Goal: Check status: Check status

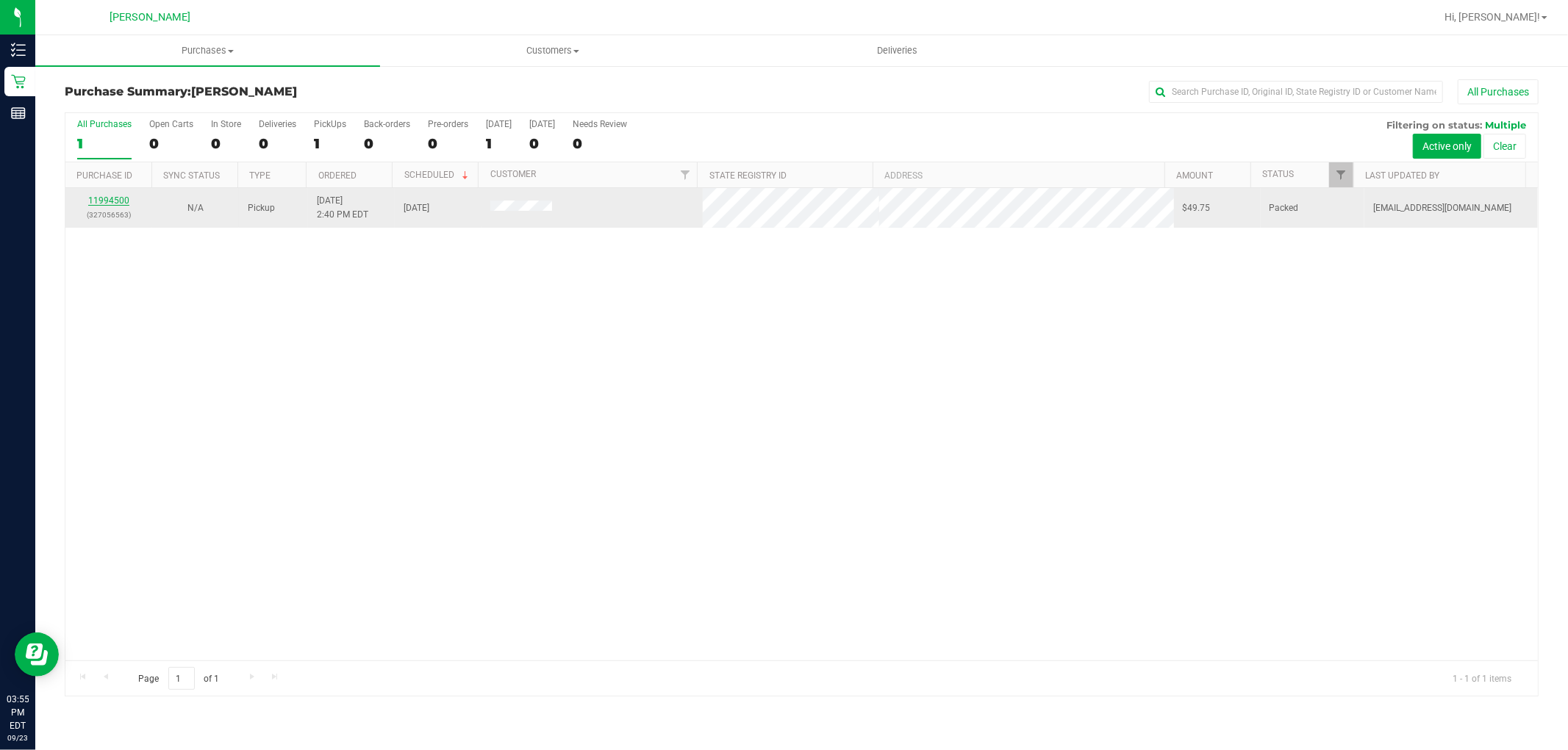
click at [100, 200] on link "11994500" at bounding box center [109, 200] width 41 height 10
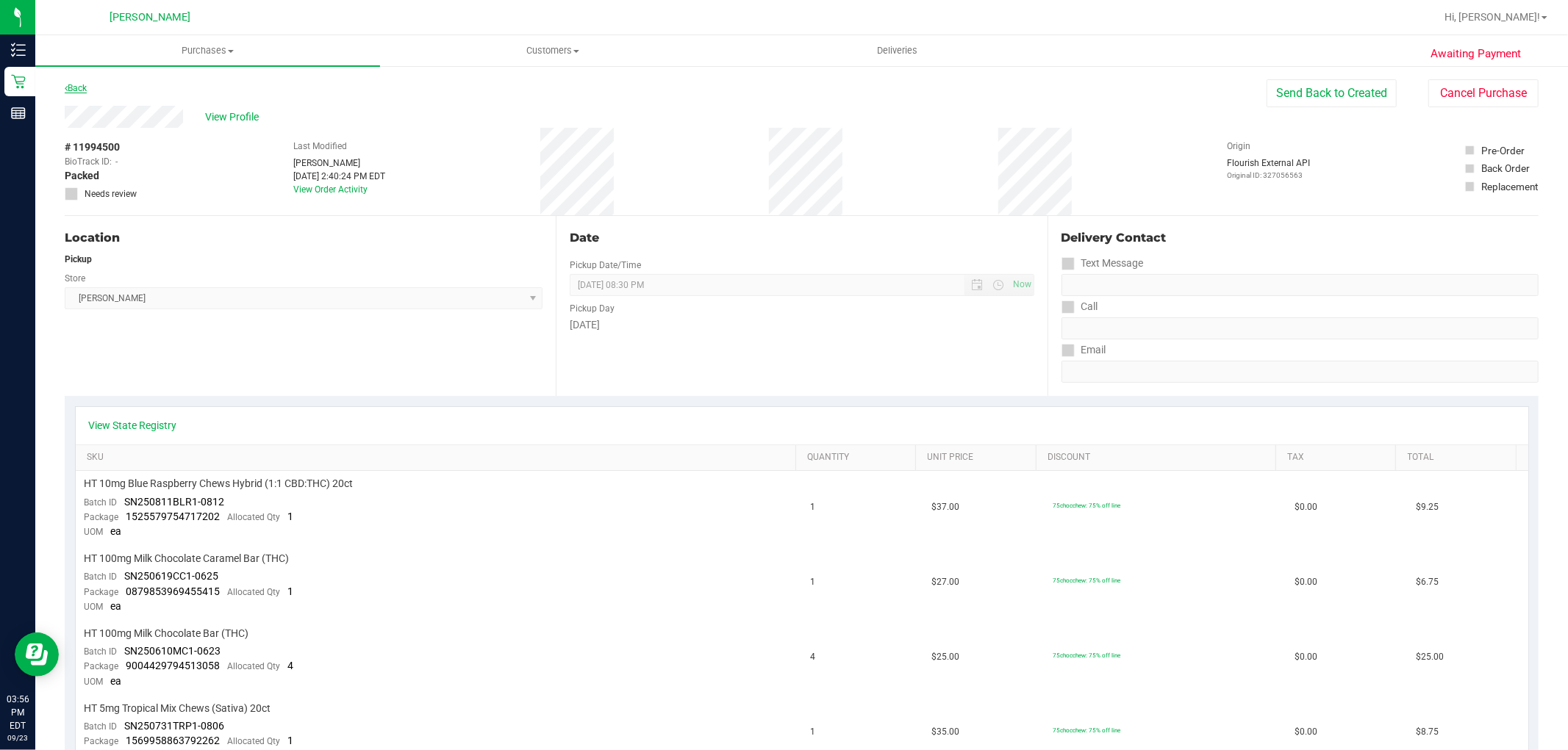
click at [77, 84] on link "Back" at bounding box center [76, 88] width 22 height 10
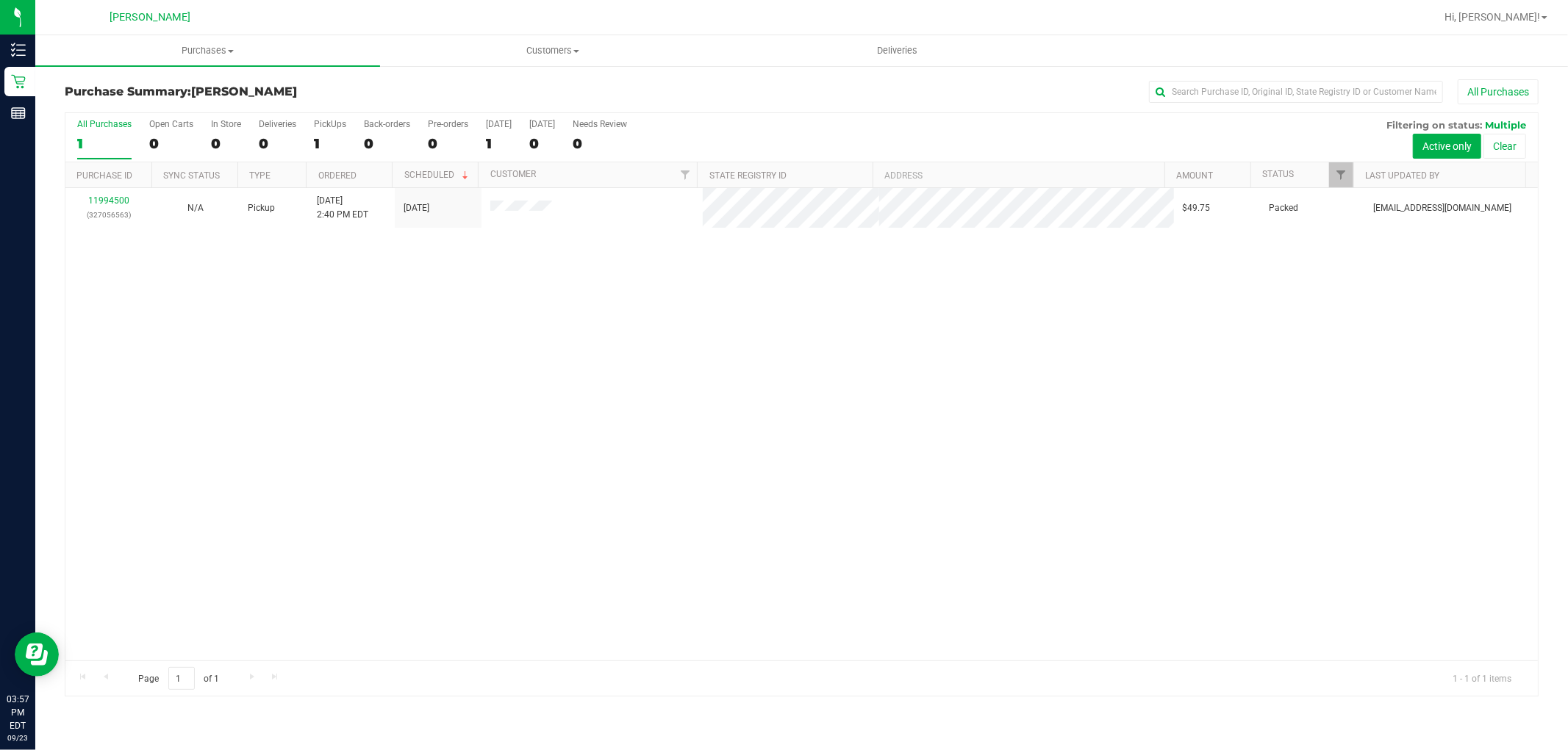
click at [581, 432] on div "11994500 (327056563) N/A Pickup [DATE] 2:40 PM EDT 9/23/2025 $49.75 Packed [EMA…" at bounding box center [802, 424] width 1473 height 472
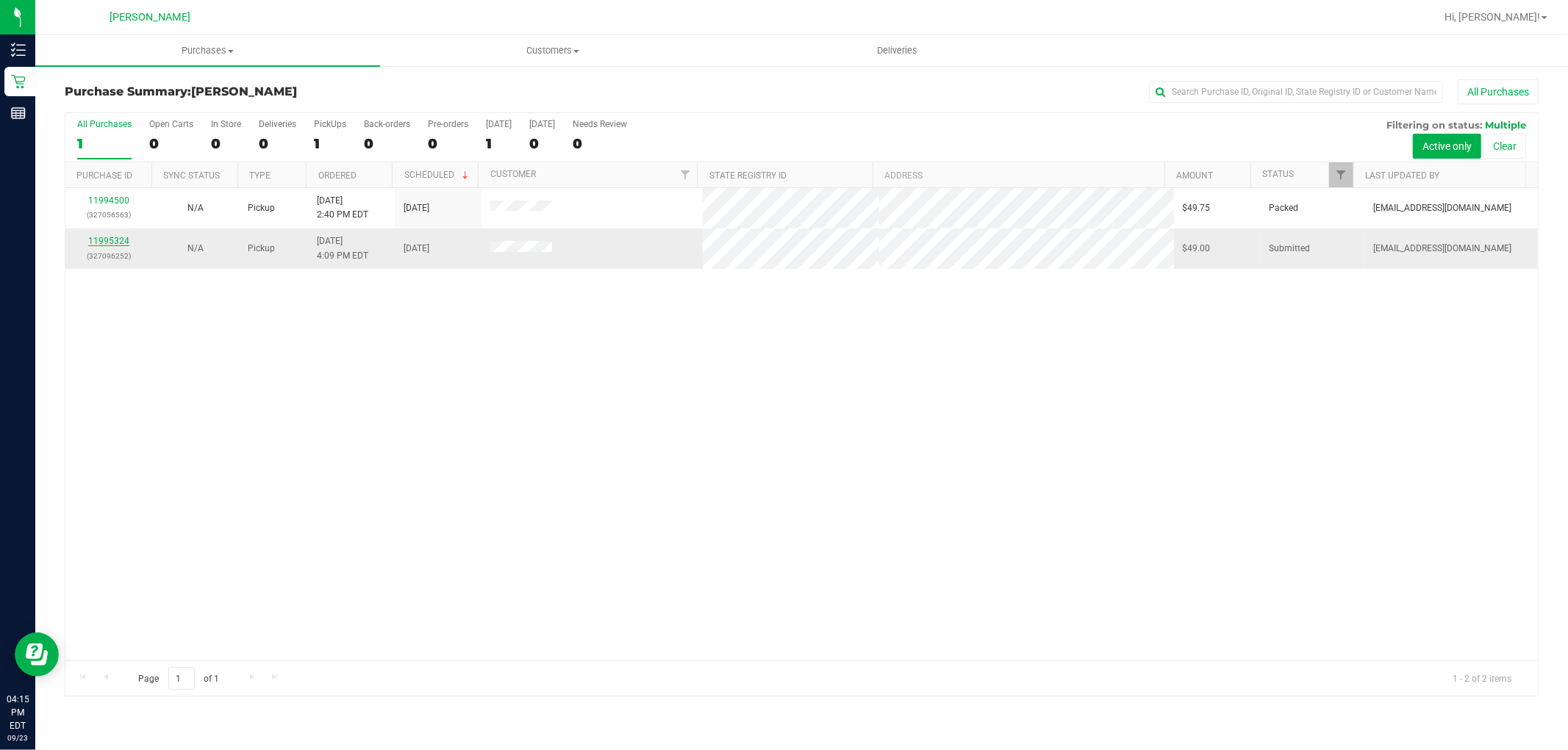
click at [106, 240] on link "11995324" at bounding box center [109, 240] width 41 height 10
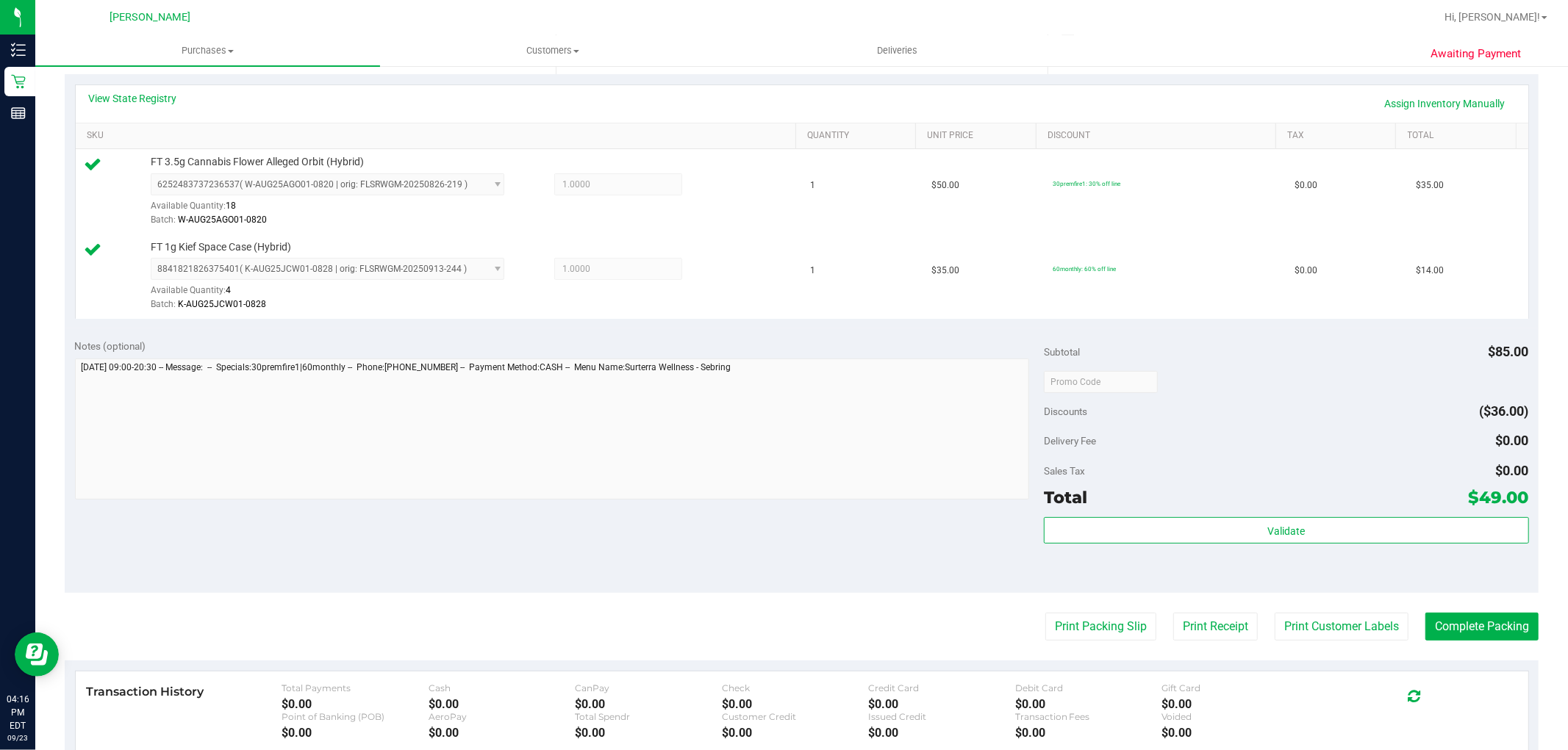
scroll to position [326, 0]
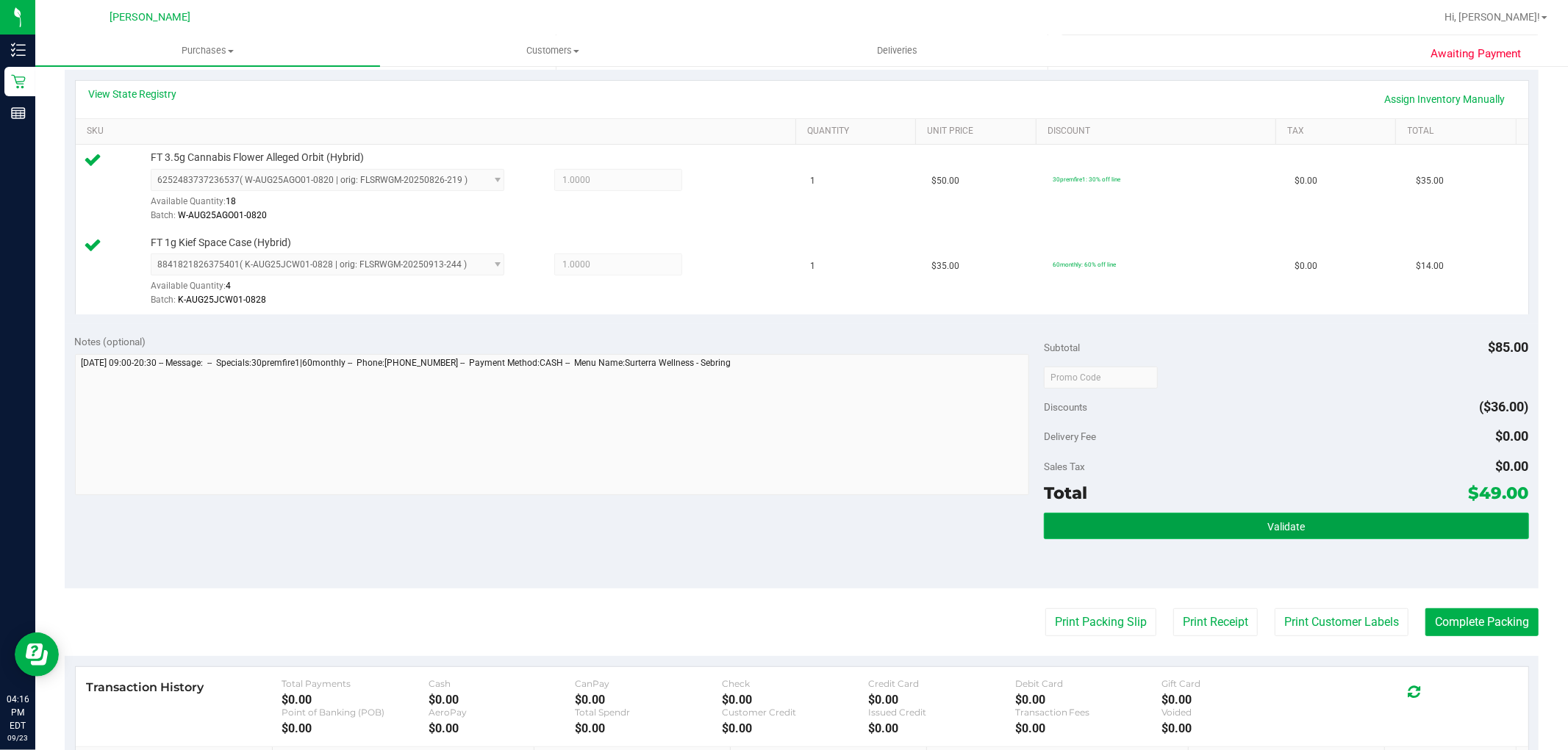
click at [1286, 524] on span "Validate" at bounding box center [1285, 526] width 37 height 12
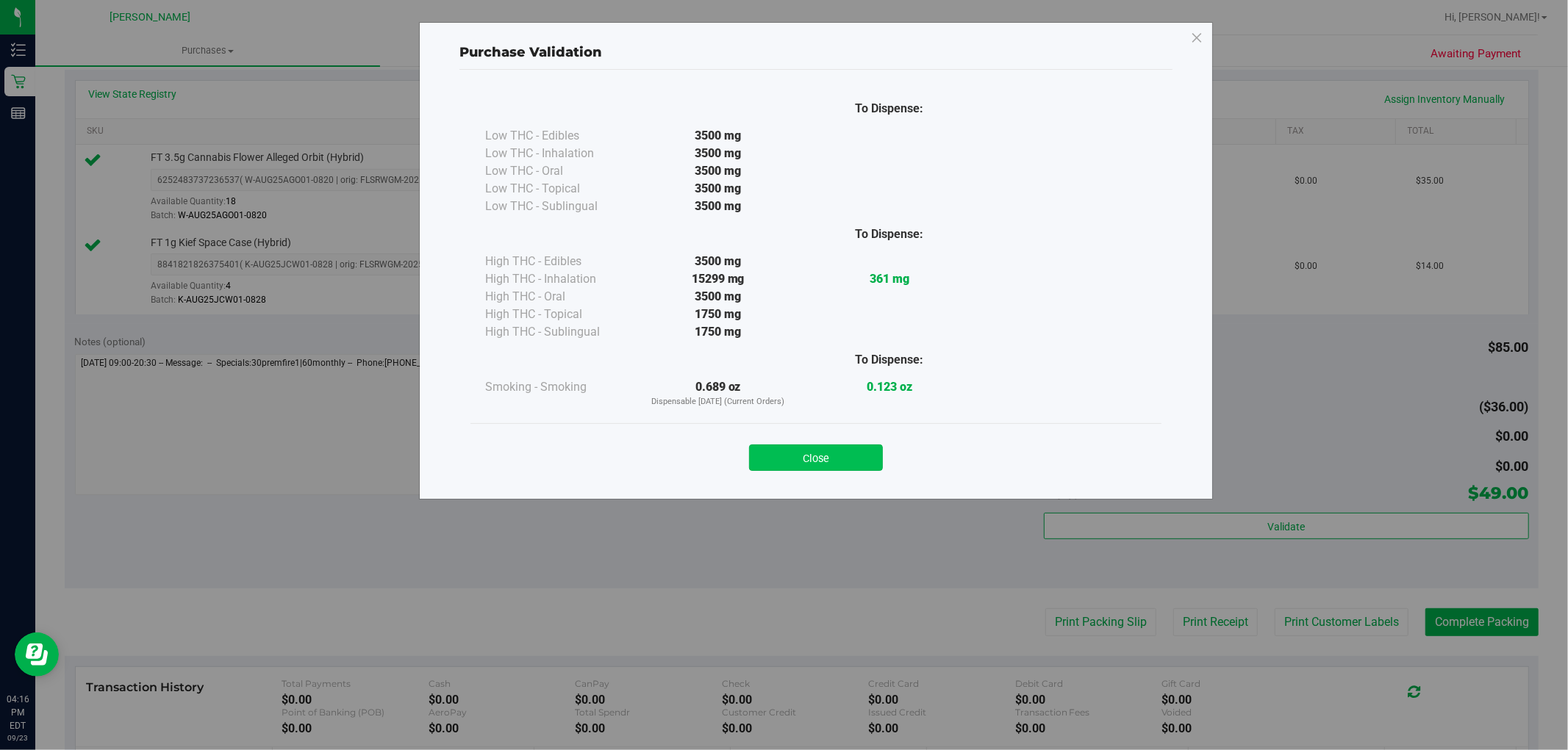
click at [815, 458] on button "Close" at bounding box center [816, 457] width 134 height 26
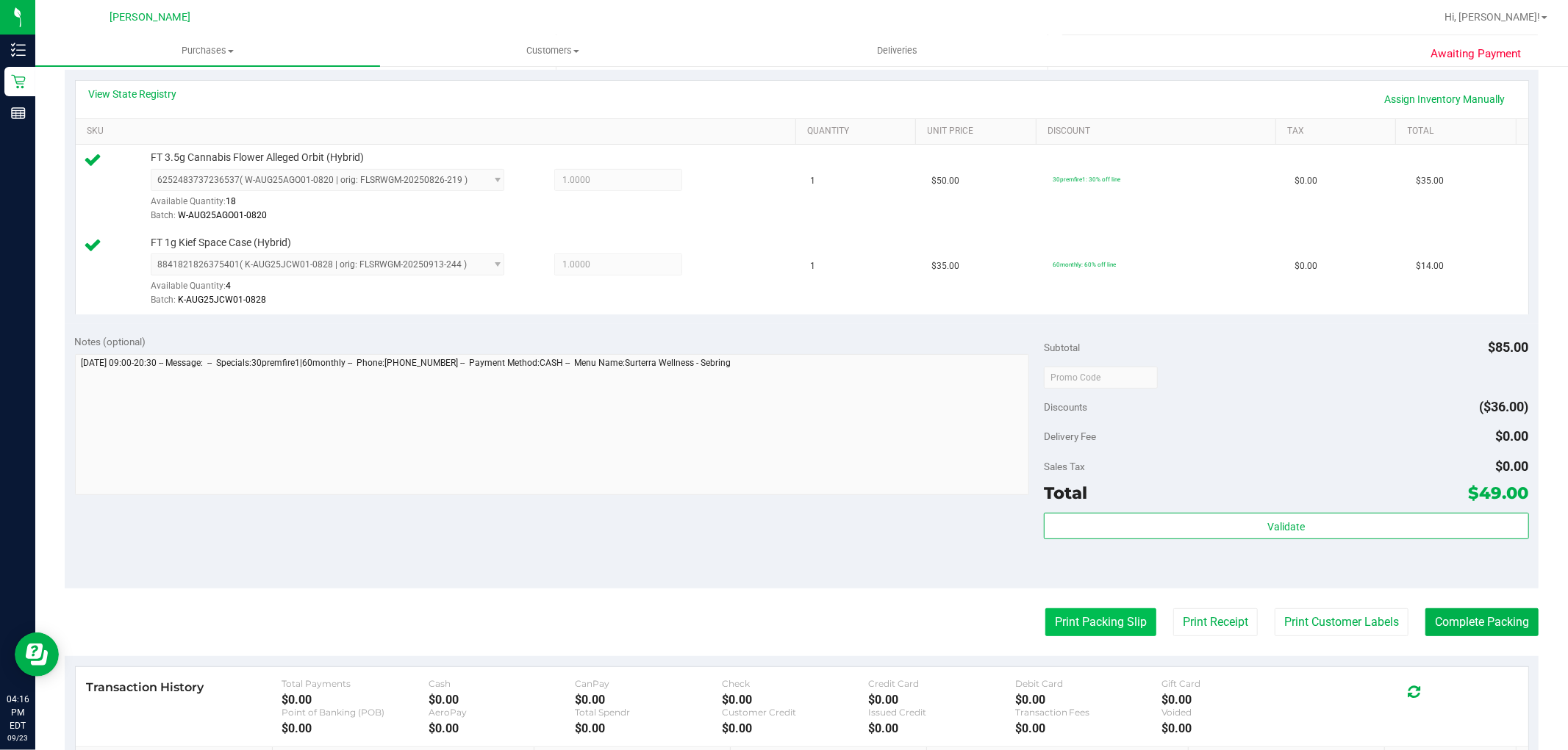
click at [1091, 627] on button "Print Packing Slip" at bounding box center [1100, 623] width 111 height 28
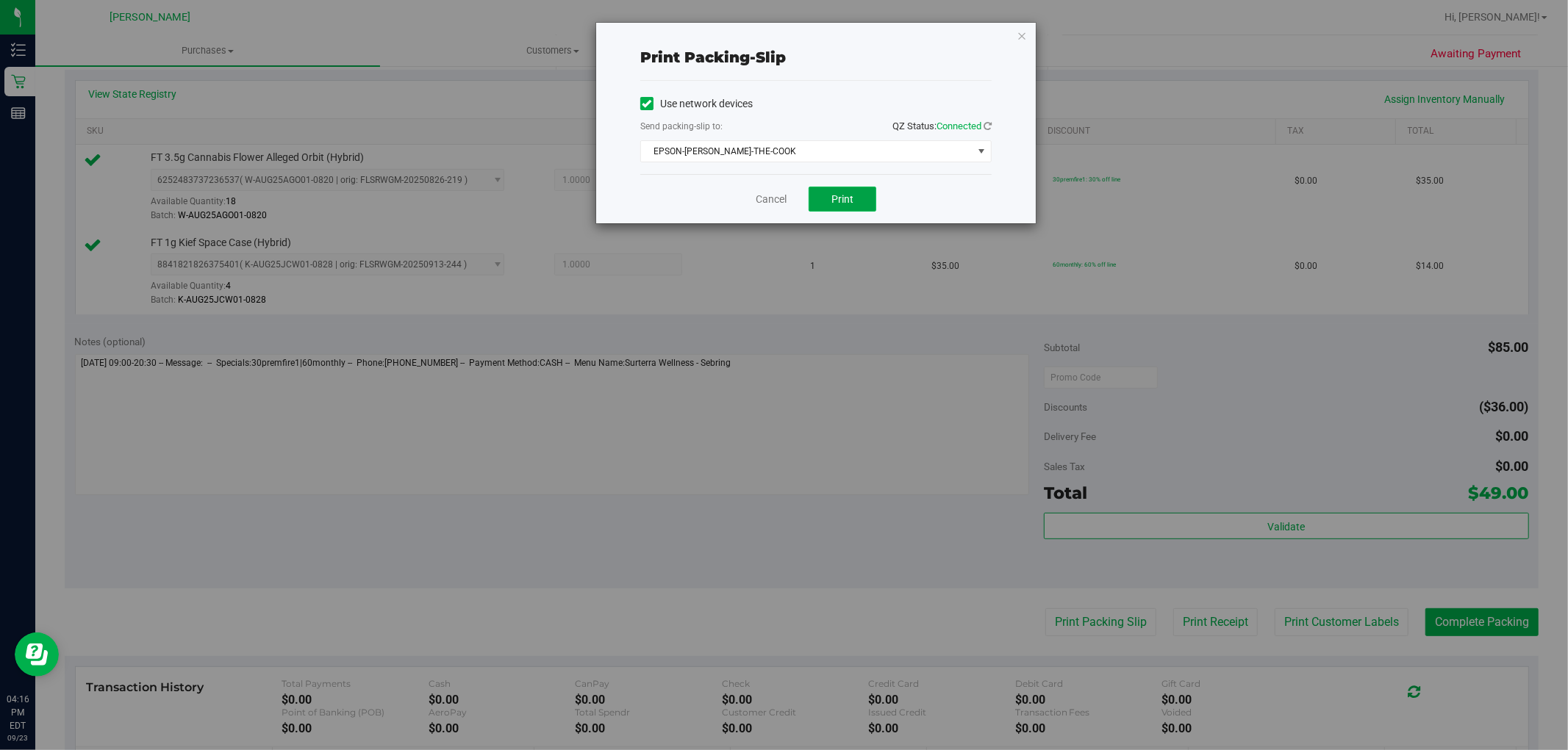
click at [861, 209] on button "Print" at bounding box center [842, 199] width 67 height 25
click at [770, 203] on link "Cancel" at bounding box center [771, 199] width 31 height 15
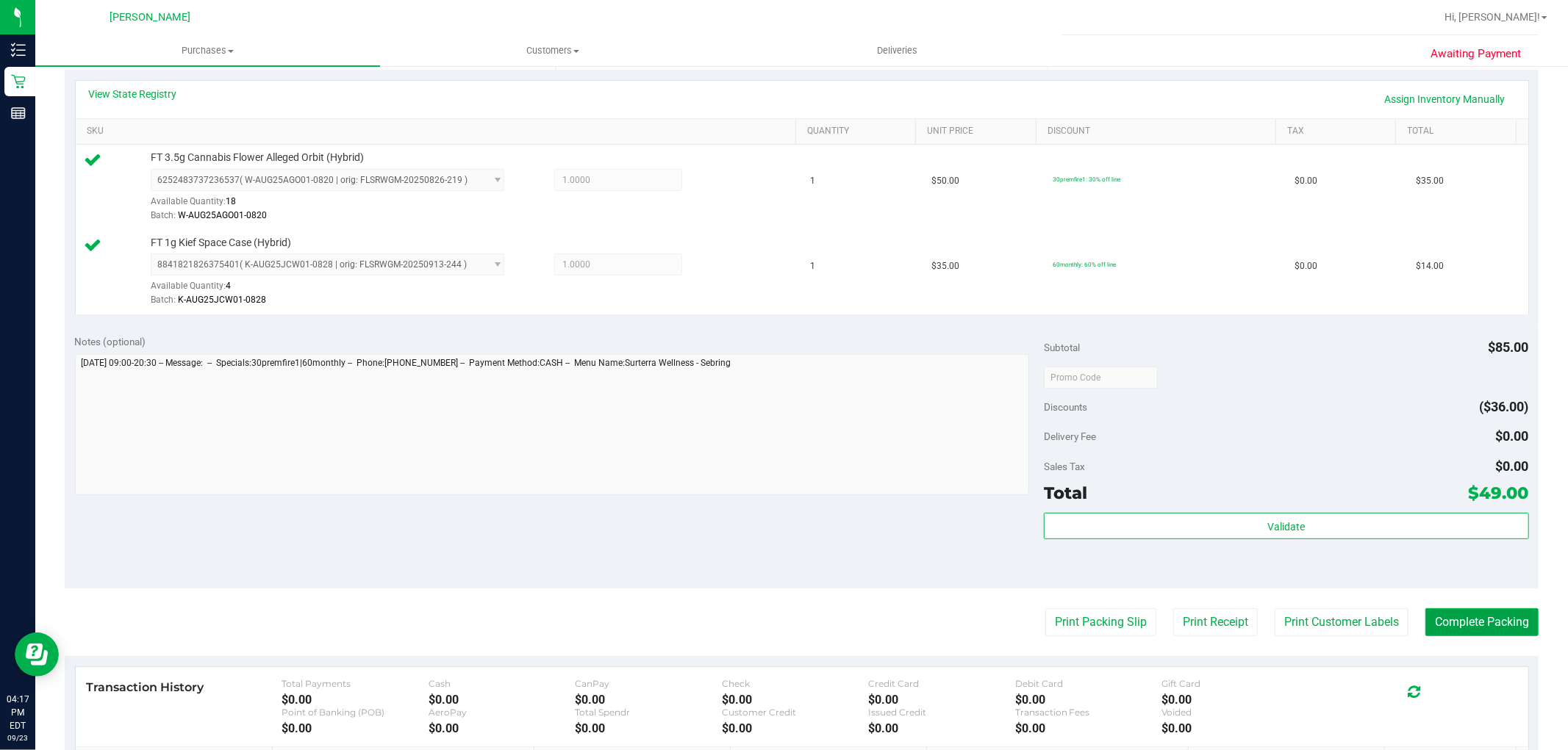
click at [1466, 621] on button "Complete Packing" at bounding box center [1481, 623] width 113 height 28
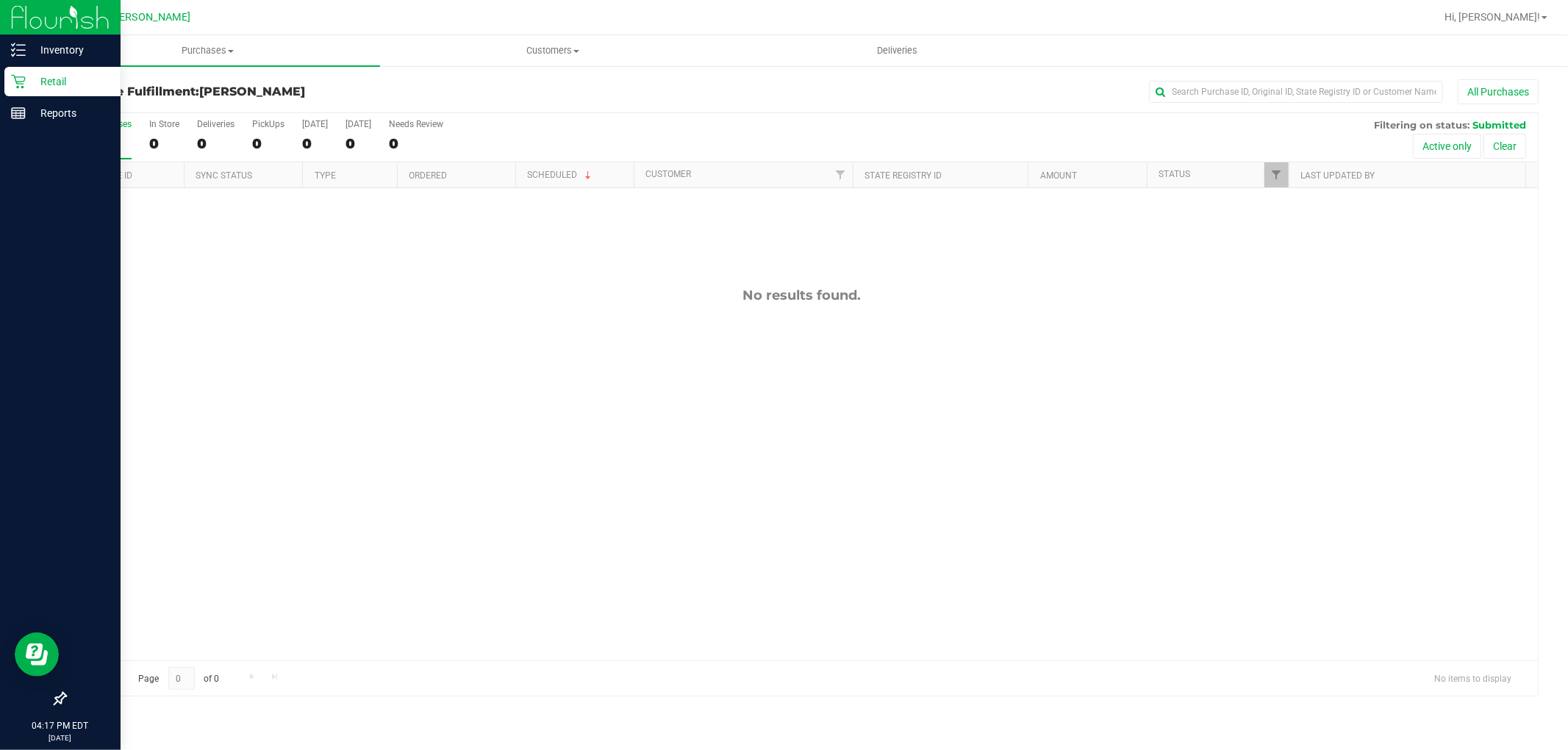
click at [55, 82] on p "Retail" at bounding box center [69, 81] width 88 height 18
